Goal: Check status: Check status

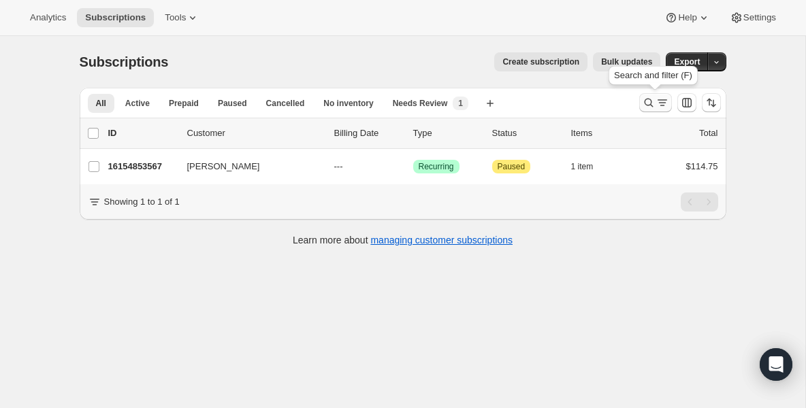
click at [648, 105] on icon "Search and filter results" at bounding box center [649, 103] width 14 height 14
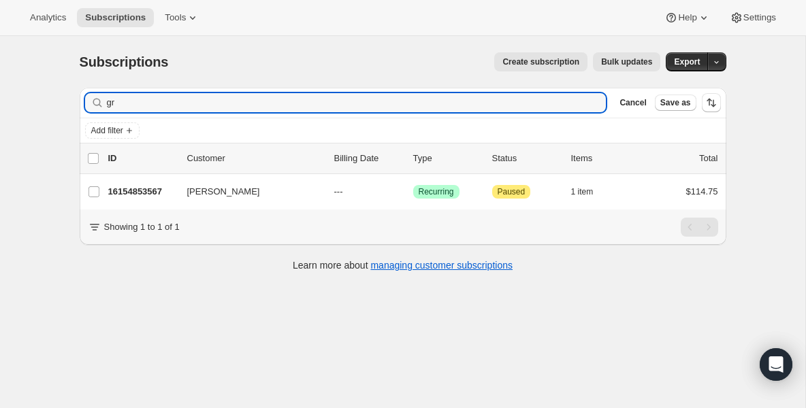
type input "g"
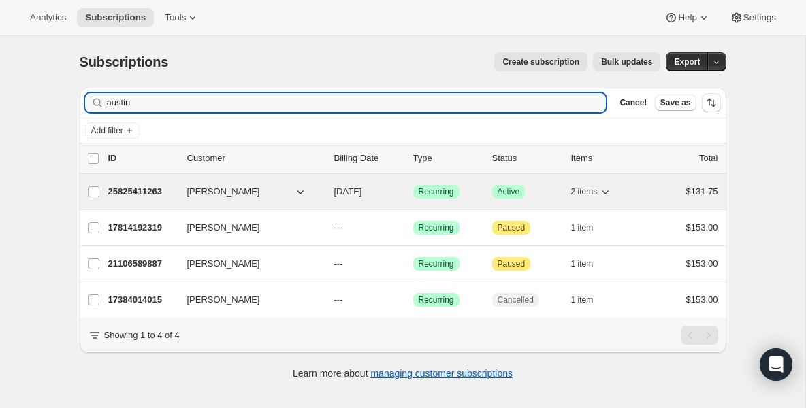
type input "austin"
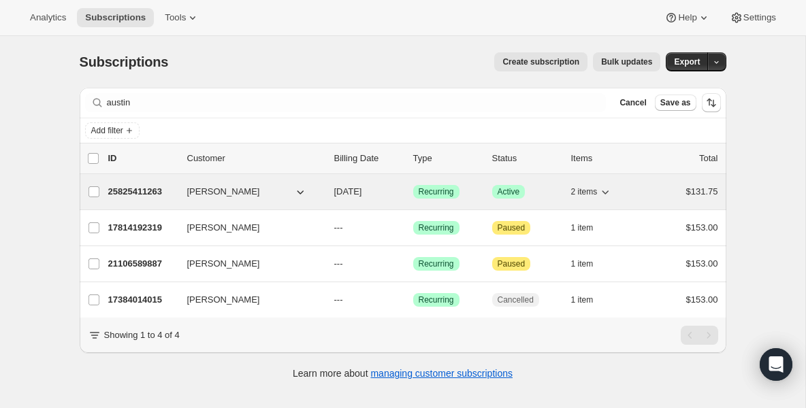
click at [135, 199] on div "25825411263 [PERSON_NAME] [DATE] Success Recurring Success Active 2 items $131.…" at bounding box center [413, 191] width 610 height 19
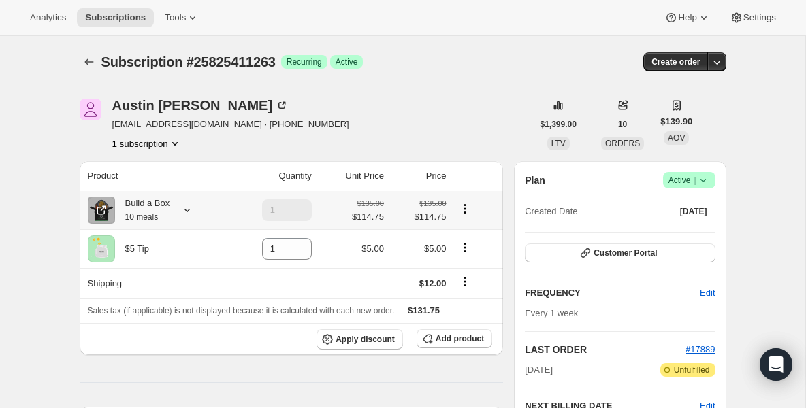
click at [142, 204] on div "Build a Box 10 meals" at bounding box center [142, 210] width 55 height 27
